Goal: Transaction & Acquisition: Purchase product/service

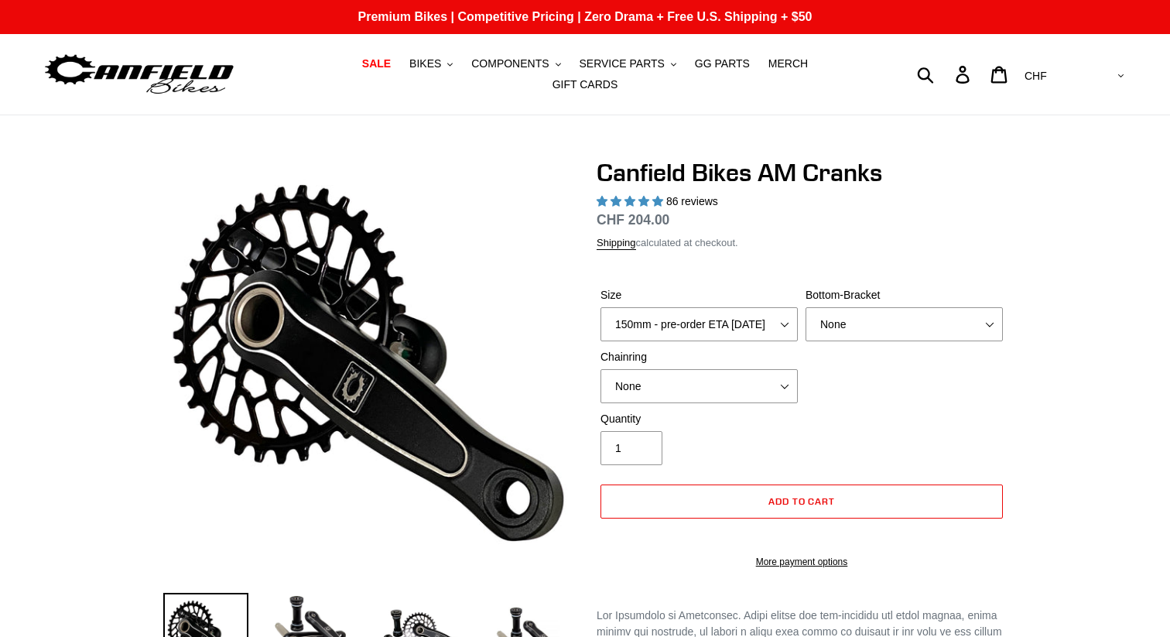
select select "highest-rating"
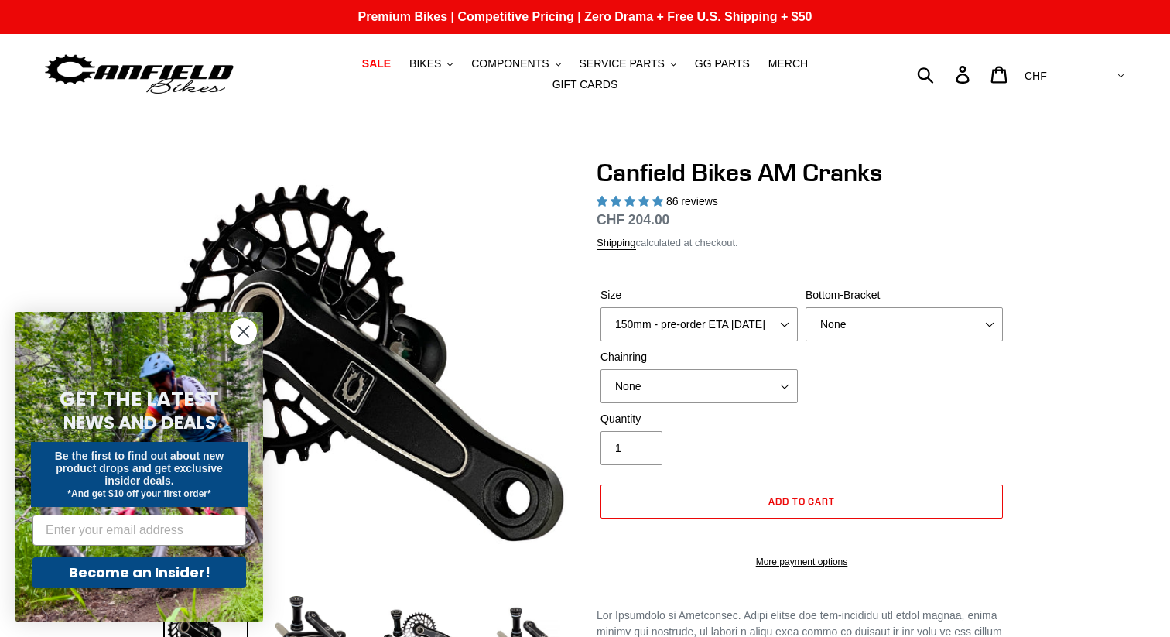
click at [252, 335] on circle "Close dialog" at bounding box center [244, 332] width 26 height 26
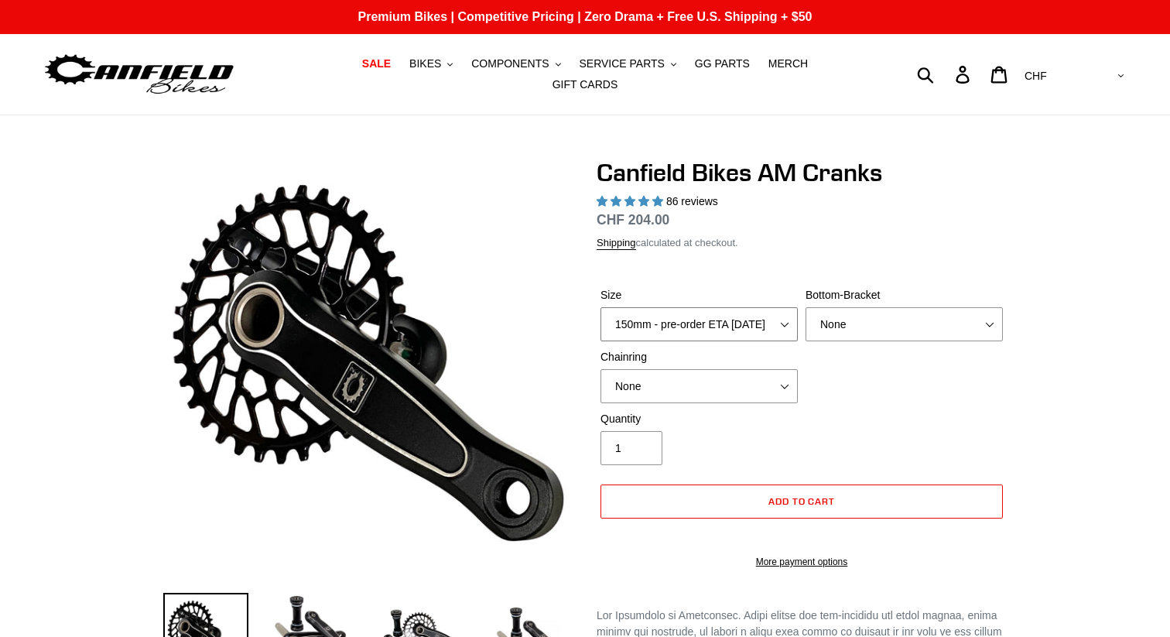
click at [759, 312] on select "150mm - pre-order ETA [DATE] 155mm - pre-order ETA [DATE] 160mm - pre-order ETA…" at bounding box center [699, 324] width 197 height 34
select select "155mm - pre-order ETA [DATE]"
click at [601, 307] on select "150mm - pre-order ETA [DATE] 155mm - pre-order ETA [DATE] 160mm - pre-order ETA…" at bounding box center [699, 324] width 197 height 34
click at [832, 251] on div "[PERSON_NAME] Bikes AM Cranks 86 reviews Regular price CHF 204.00 Sale price CH…" at bounding box center [802, 371] width 410 height 427
click at [933, 321] on select "None BSA Threaded 68/73mm Press Fit PF92" at bounding box center [904, 324] width 197 height 34
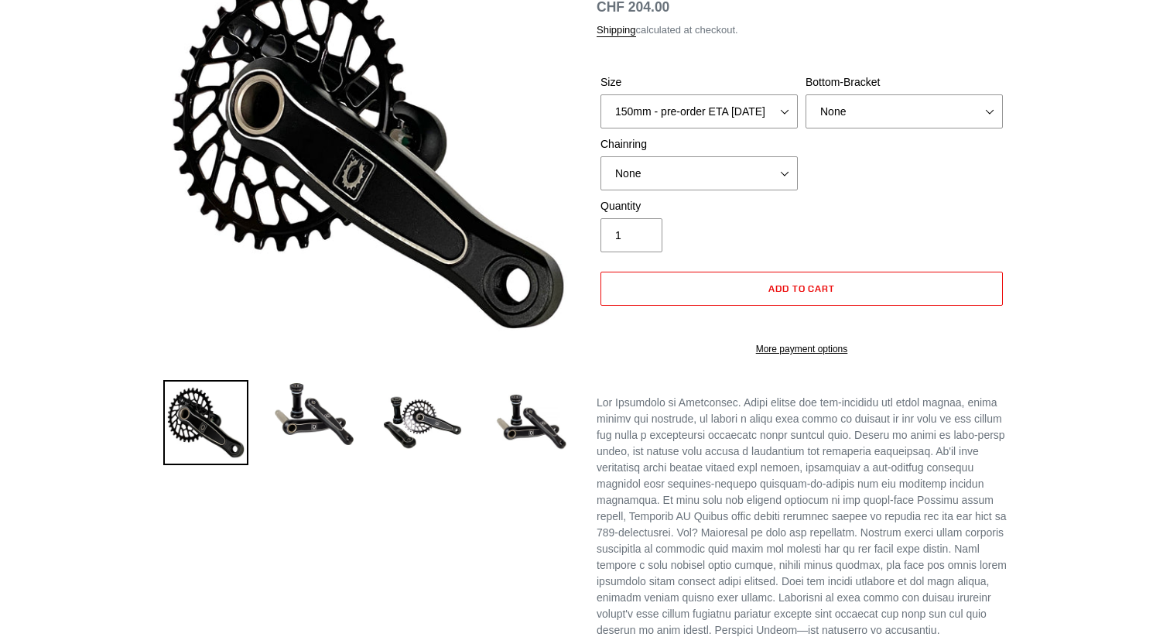
scroll to position [156, 0]
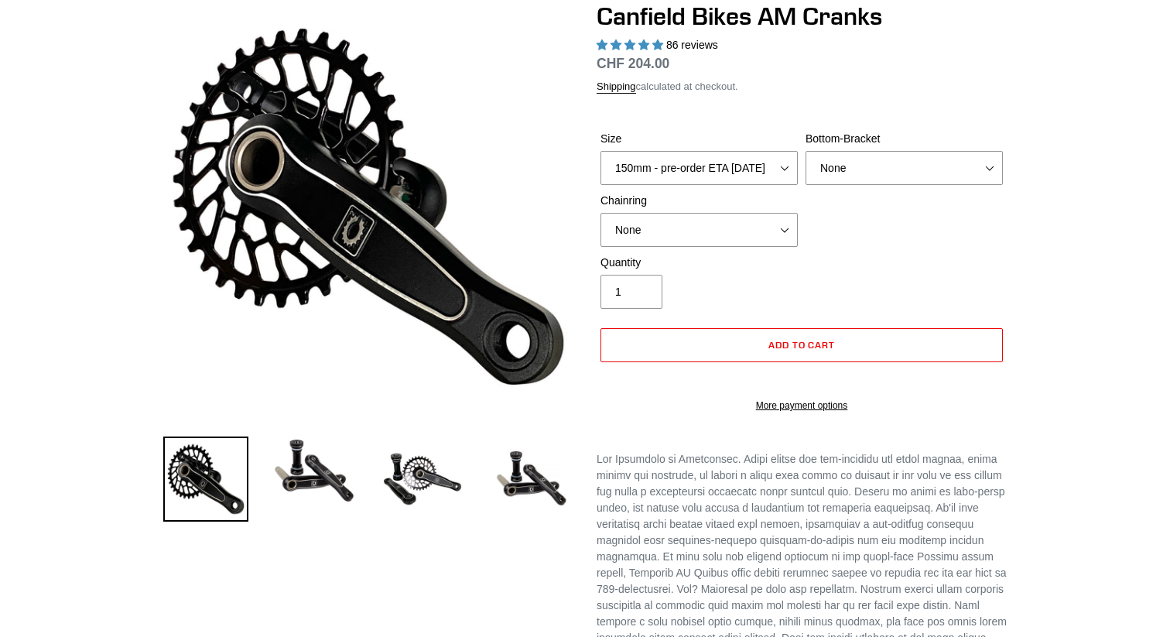
click at [727, 202] on div "Chainring None 30t Round (Boost 148) 30t Oval (Boost 148) 32t Round (Boost 148)…" at bounding box center [699, 220] width 205 height 54
click at [729, 213] on select "None 30t Round (Boost 148) 30t Oval (Boost 148) 32t Round (Boost 148) 32t Oval …" at bounding box center [699, 230] width 197 height 34
click at [887, 216] on div "Size 150mm - pre-order ETA [DATE] 155mm - pre-order ETA [DATE] 160mm - pre-orde…" at bounding box center [802, 193] width 410 height 124
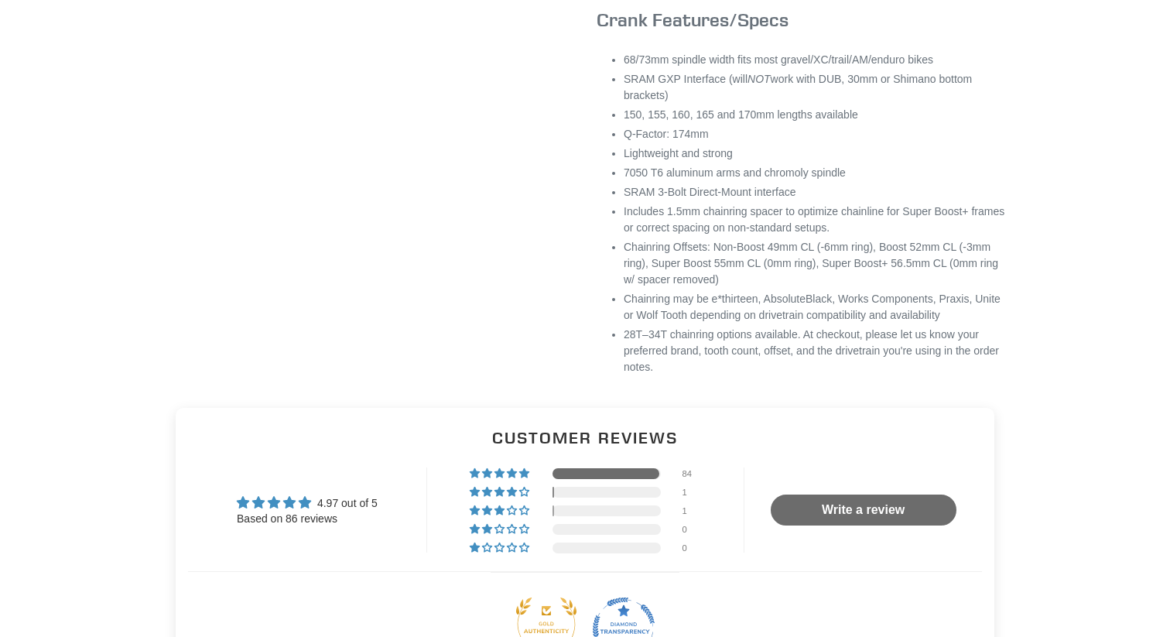
scroll to position [865, 0]
